Goal: Check status: Check status

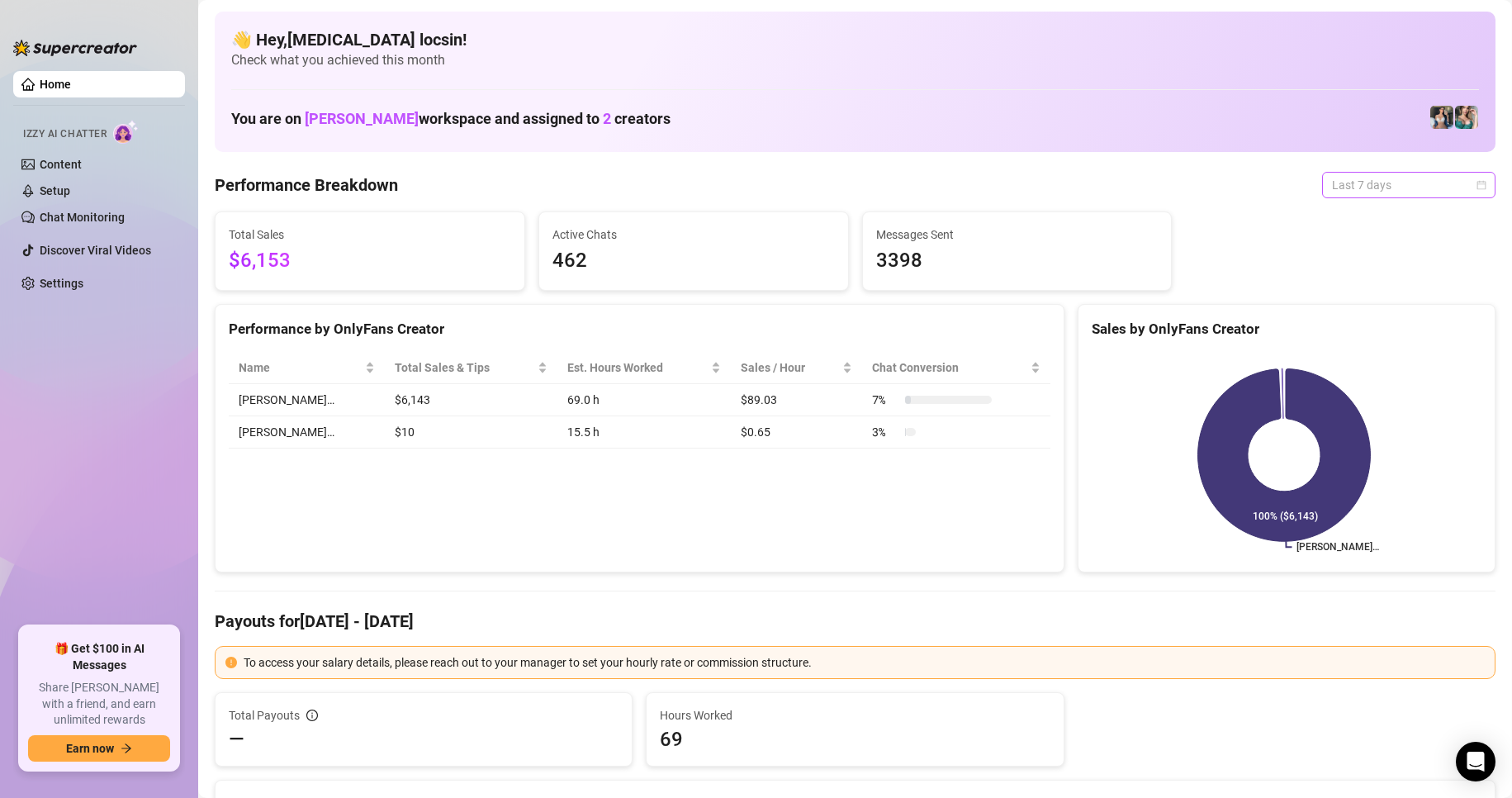
click at [1373, 172] on div "Last 7 days" at bounding box center [1408, 185] width 174 height 27
click at [1351, 320] on div "Custom date" at bounding box center [1395, 324] width 147 height 18
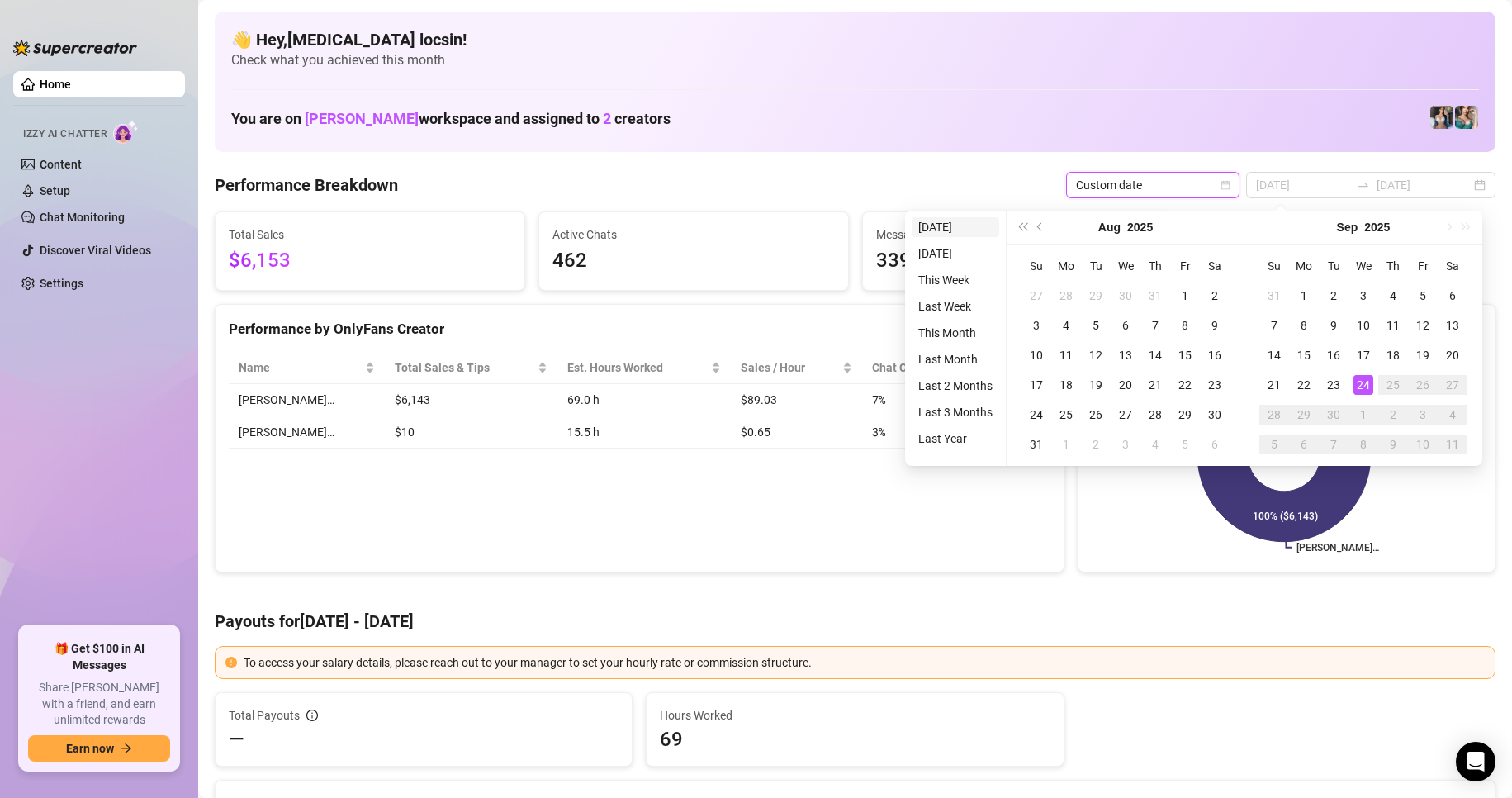
type input "[DATE]"
click at [940, 222] on li "[DATE]" at bounding box center [955, 227] width 88 height 20
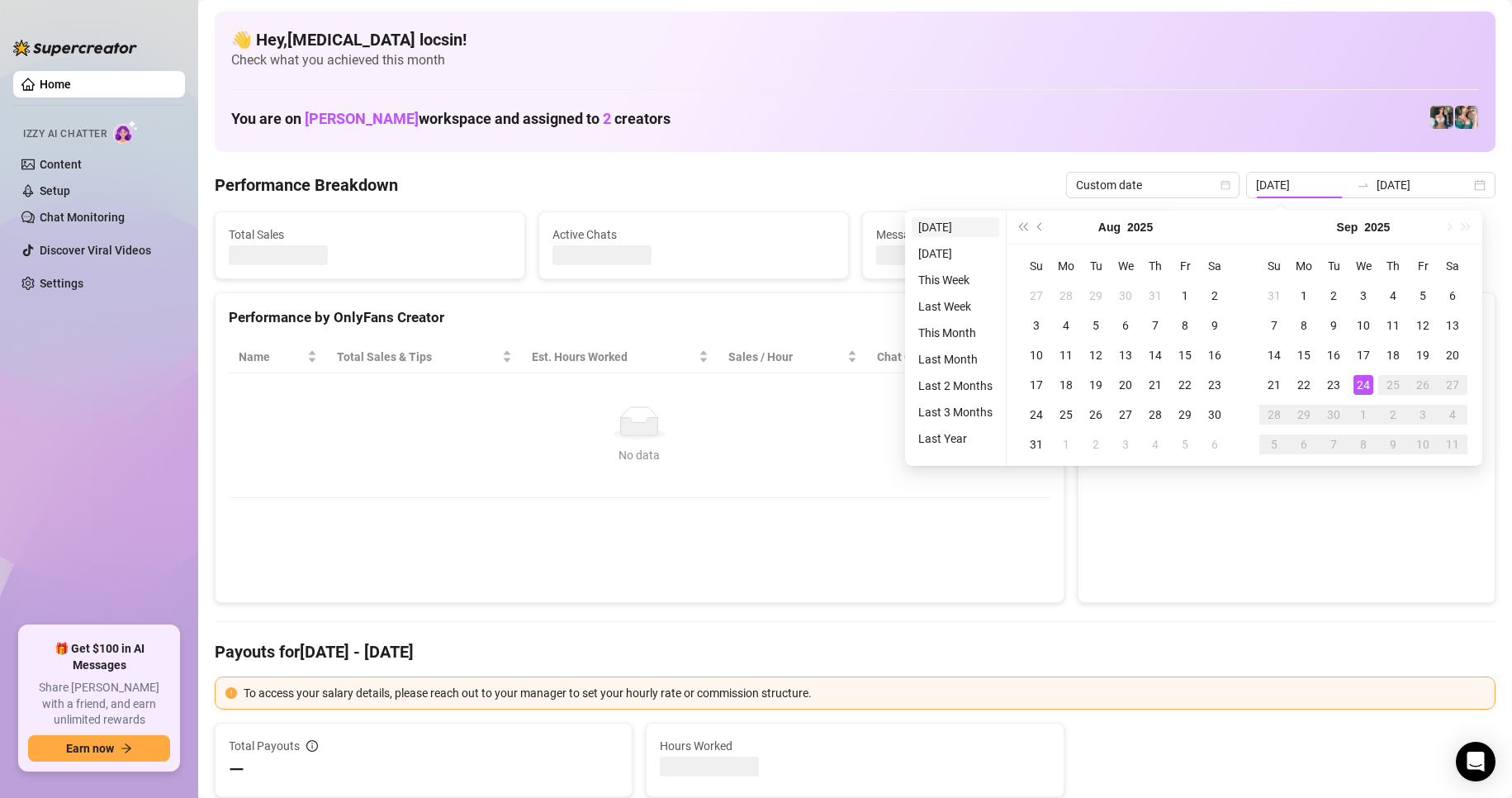
type input "[DATE]"
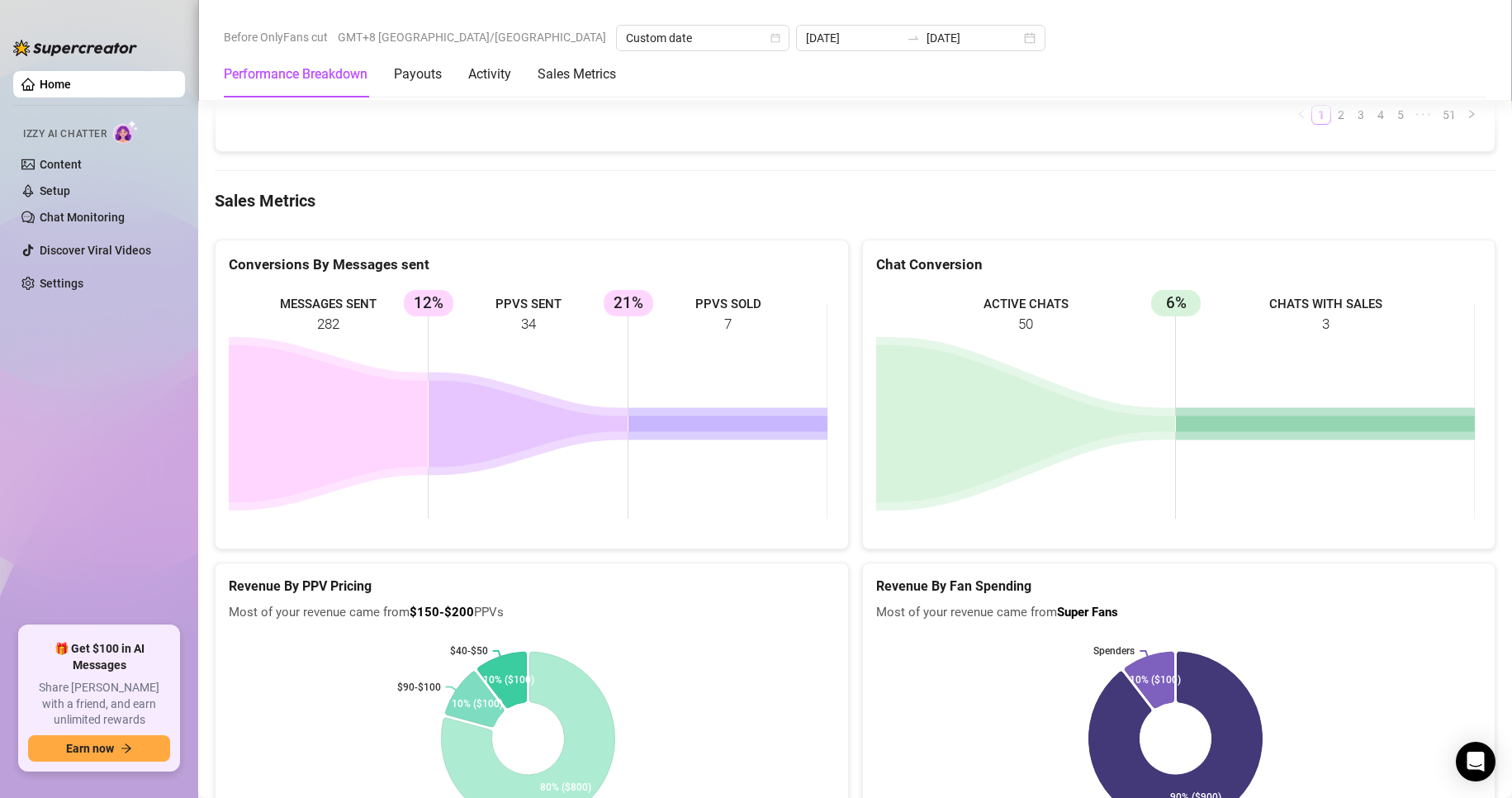
scroll to position [2065, 0]
